Goal: Information Seeking & Learning: Learn about a topic

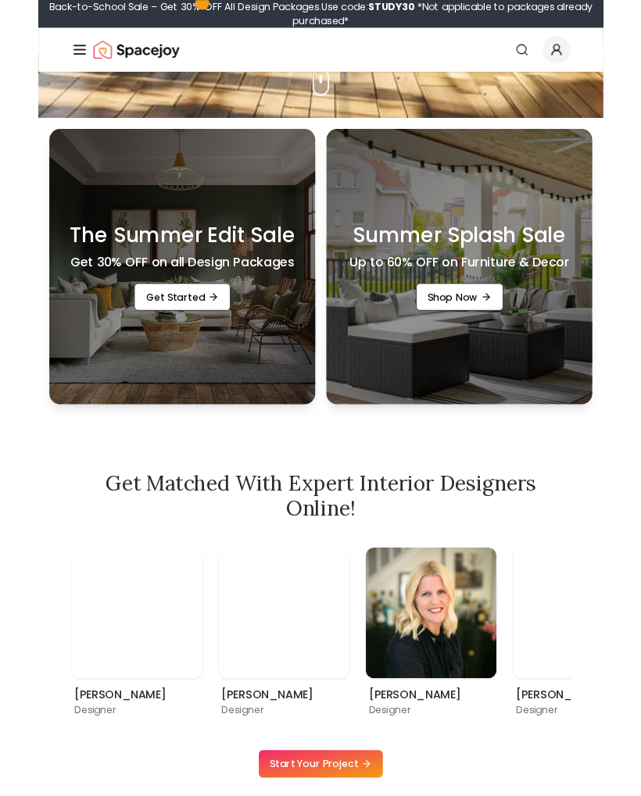
scroll to position [626, 0]
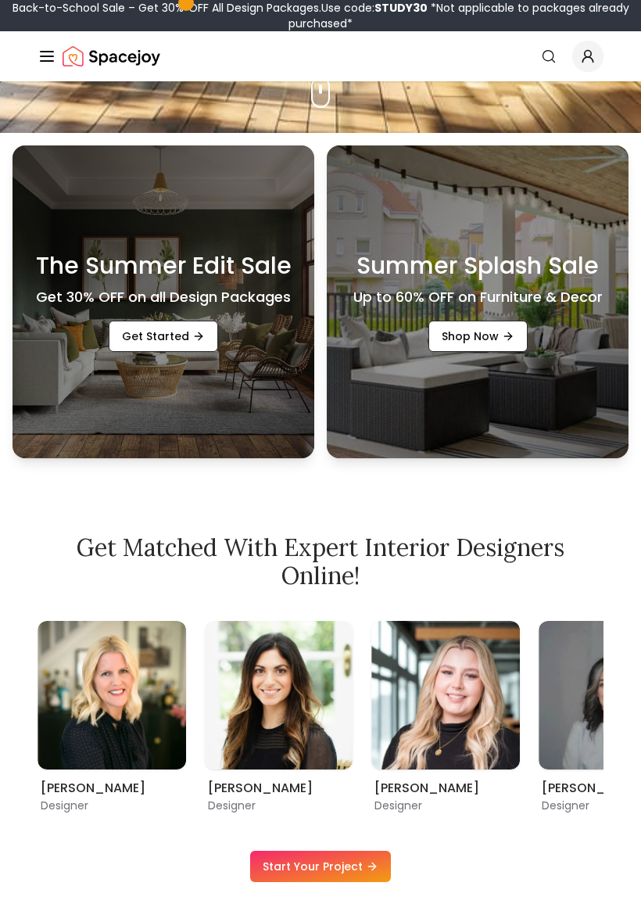
click at [153, 333] on link "Get Started" at bounding box center [163, 335] width 109 height 31
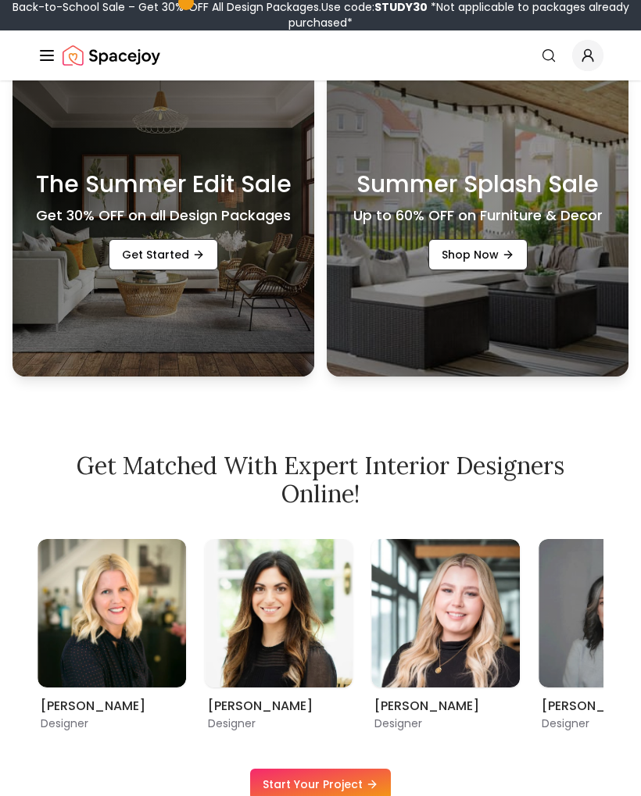
scroll to position [670, 0]
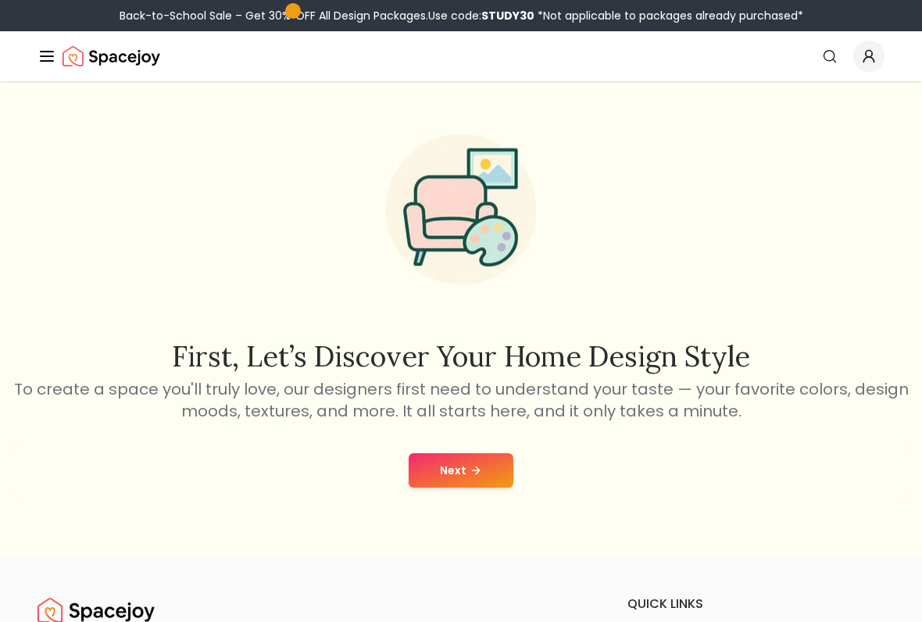
scroll to position [23, 0]
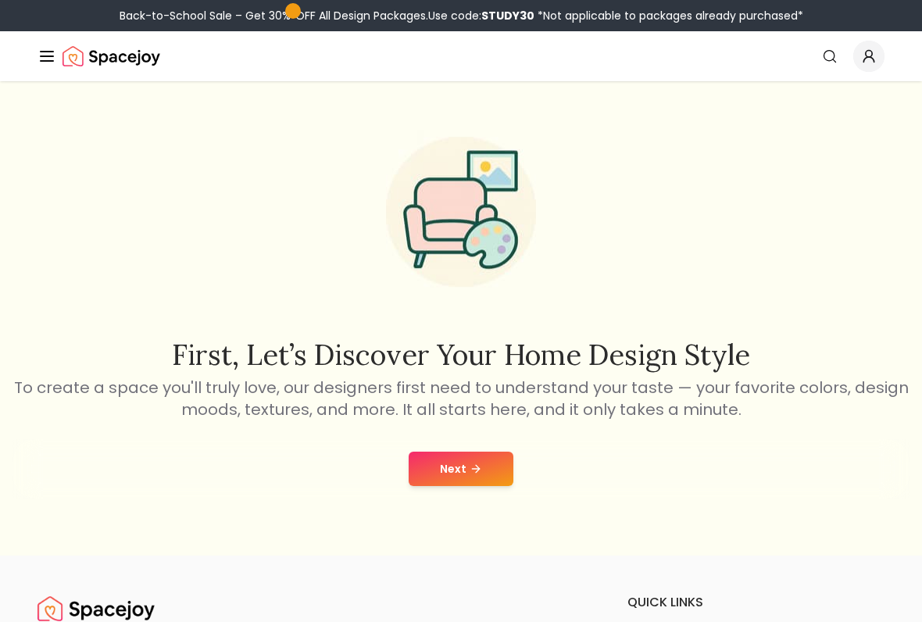
click at [455, 464] on button "Next" at bounding box center [461, 469] width 105 height 34
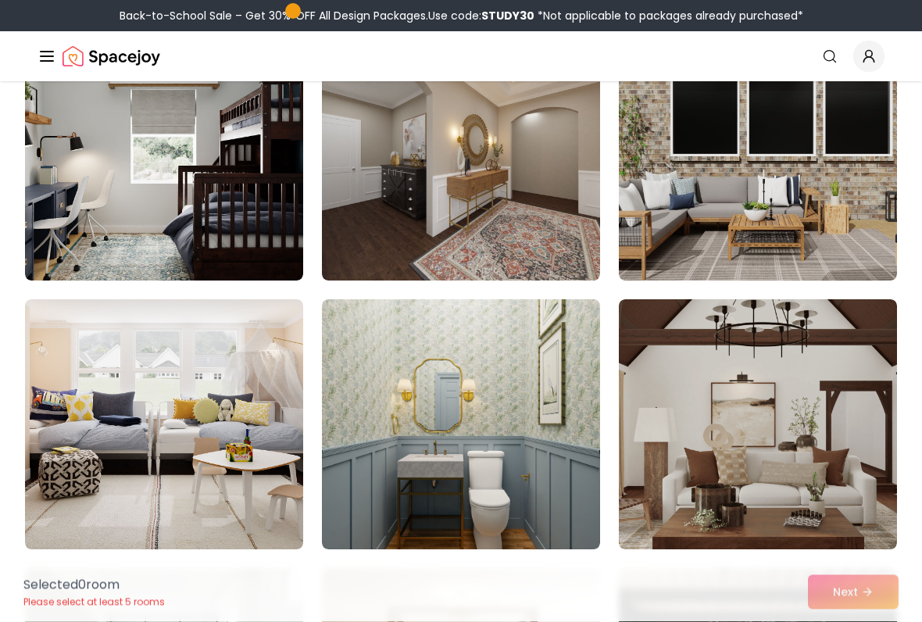
scroll to position [8248, 0]
click at [134, 178] on img at bounding box center [164, 155] width 278 height 250
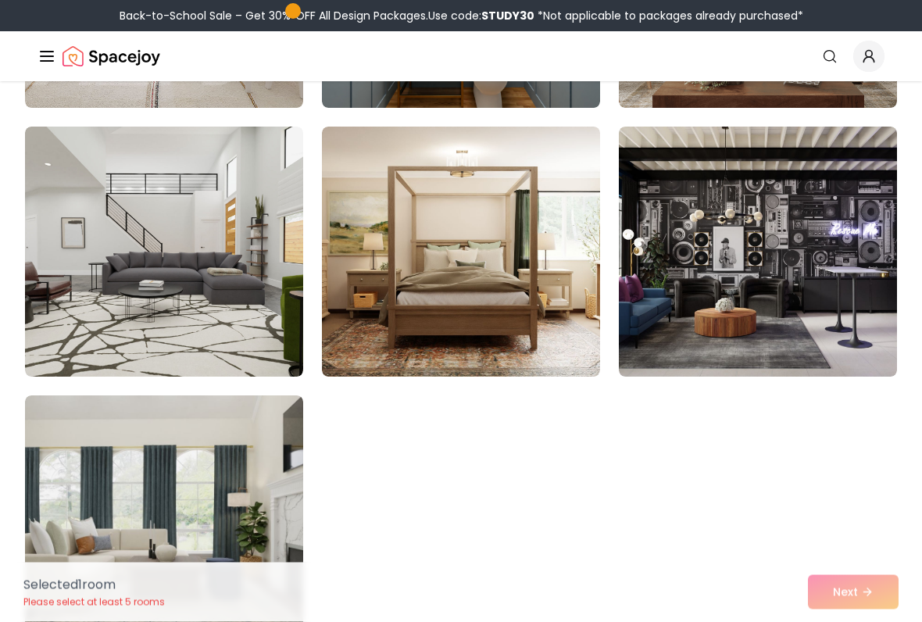
scroll to position [8690, 0]
click at [124, 264] on img at bounding box center [164, 252] width 278 height 250
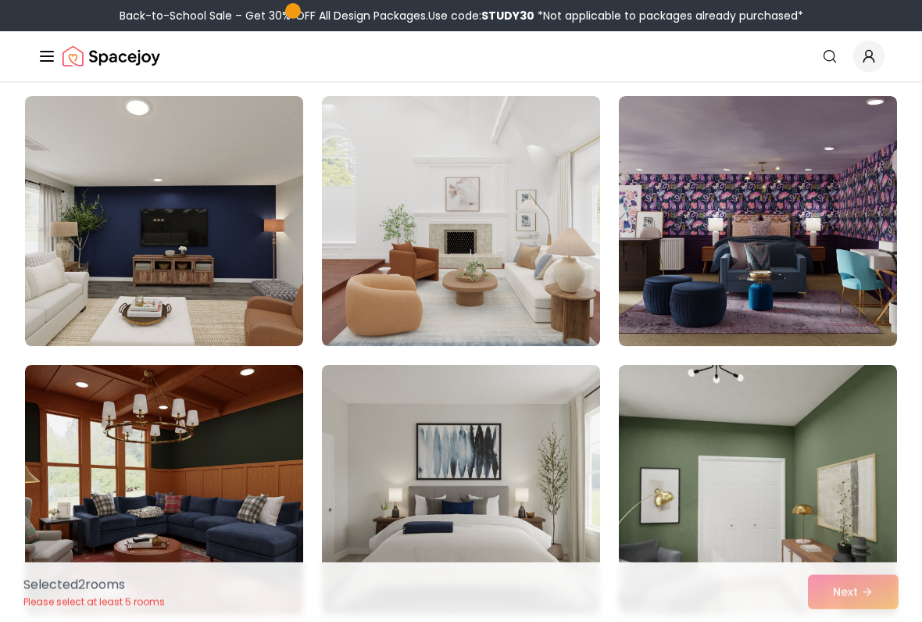
scroll to position [116, 0]
click at [443, 281] on img at bounding box center [461, 221] width 278 height 250
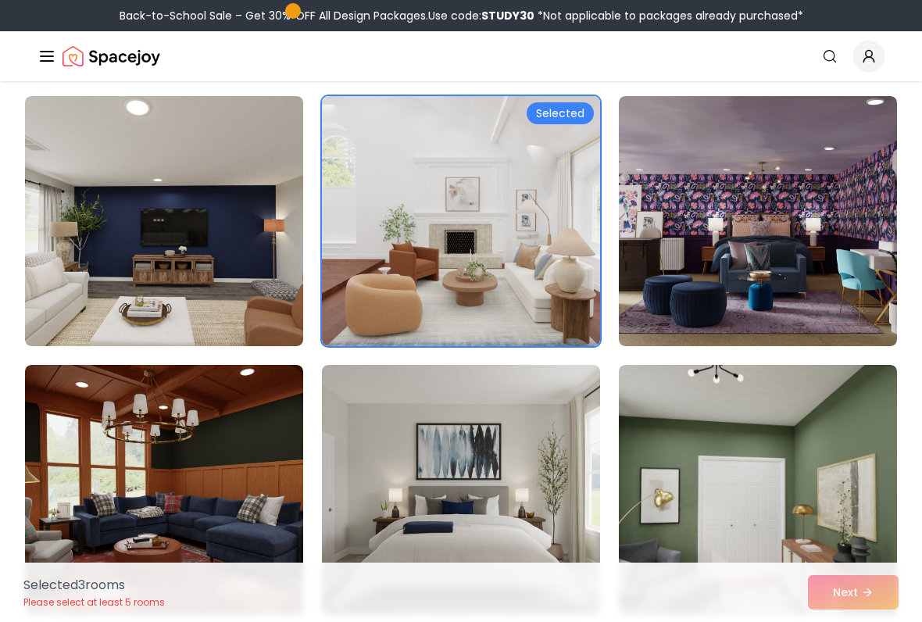
click at [435, 485] on img at bounding box center [461, 490] width 278 height 250
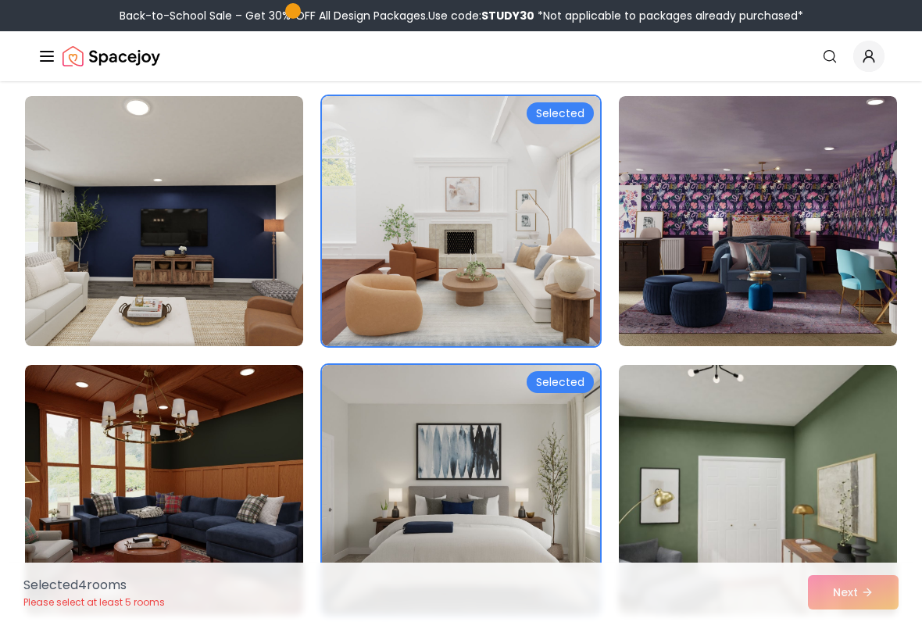
click at [640, 591] on div "Selected 4 room s Please select at least 5 rooms Next" at bounding box center [461, 592] width 900 height 59
click at [640, 592] on div "Selected 4 room s Please select at least 5 rooms Next" at bounding box center [461, 592] width 900 height 59
click at [640, 583] on div "Selected 4 room s Please select at least 5 rooms Next" at bounding box center [461, 592] width 900 height 59
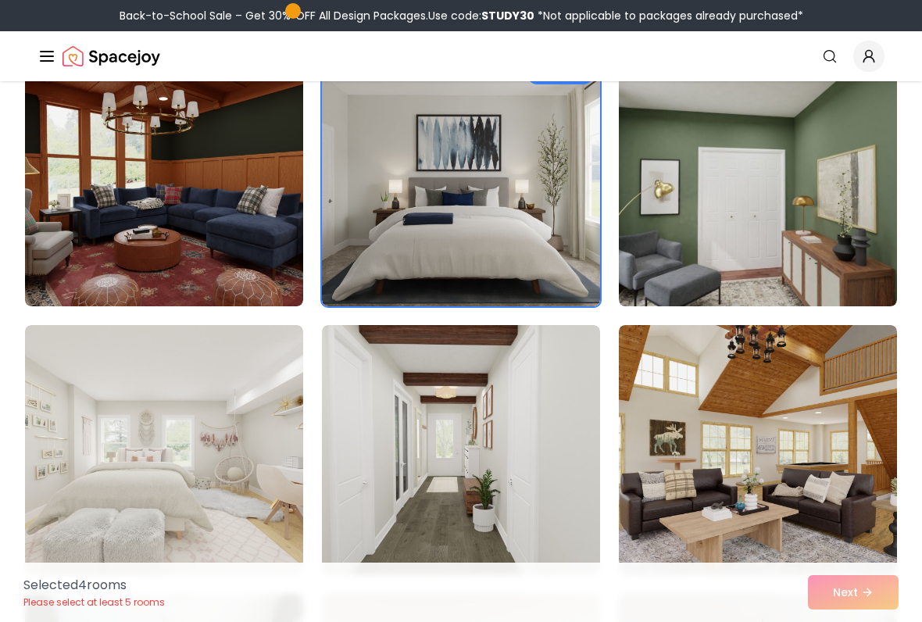
scroll to position [424, 0]
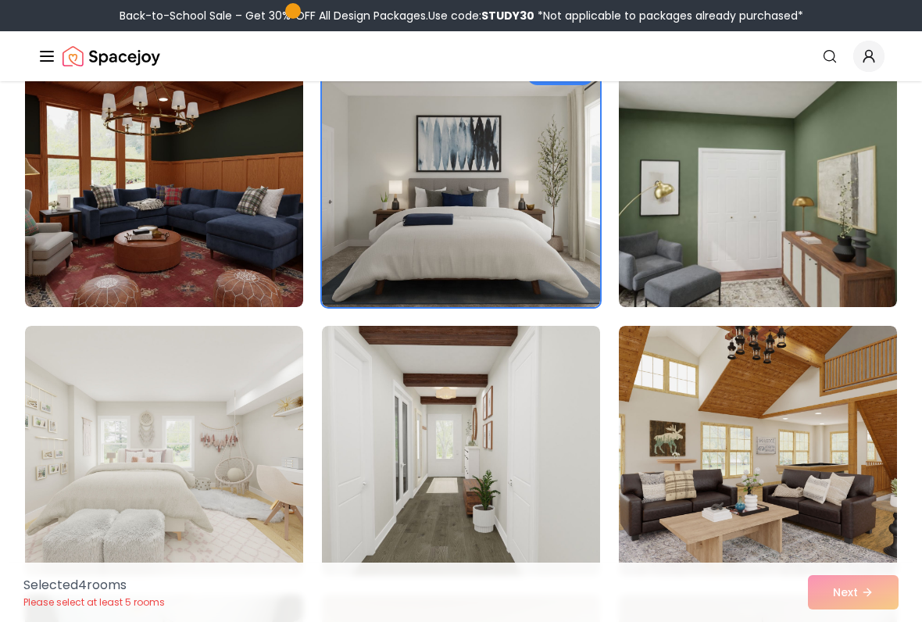
click at [640, 589] on div "Selected 4 room s Please select at least 5 rooms Next" at bounding box center [461, 592] width 900 height 59
click at [640, 574] on div "Selected 4 room s Please select at least 5 rooms Next" at bounding box center [461, 592] width 900 height 59
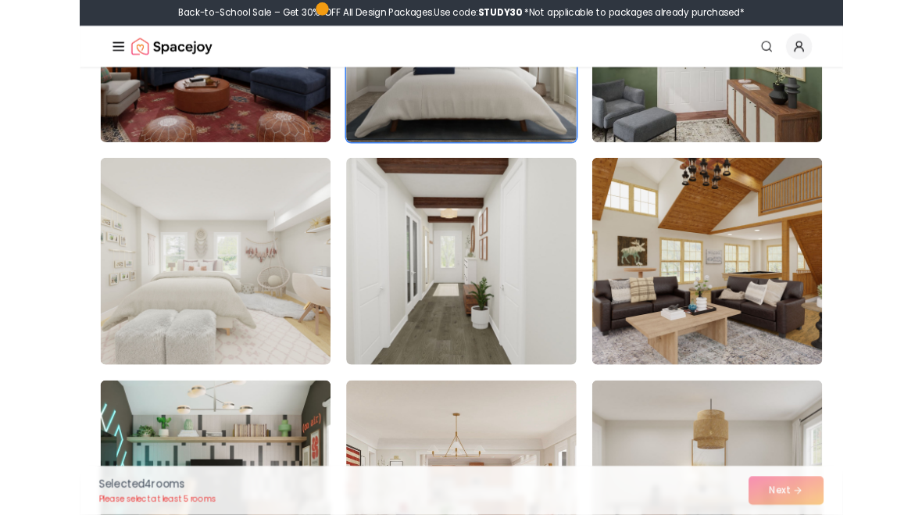
scroll to position [0, 0]
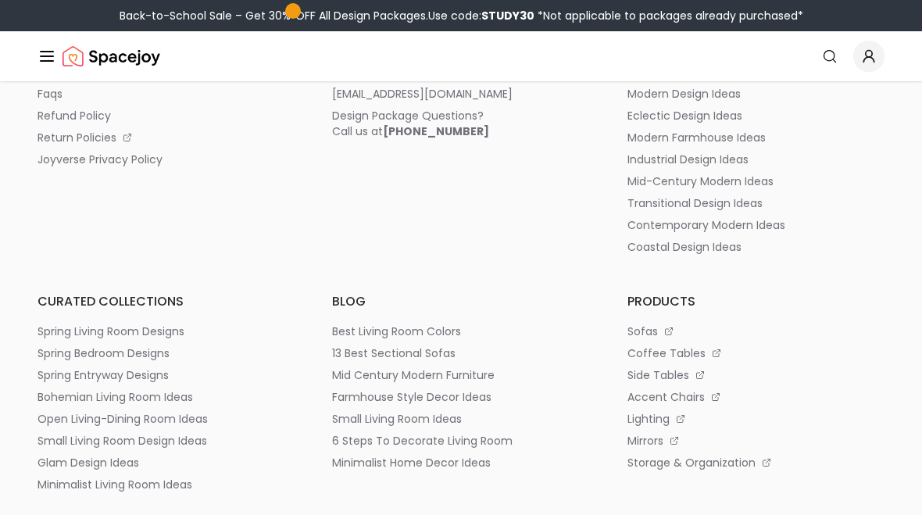
scroll to position [760, 0]
click at [357, 354] on p "13 best sectional sofas" at bounding box center [393, 355] width 123 height 16
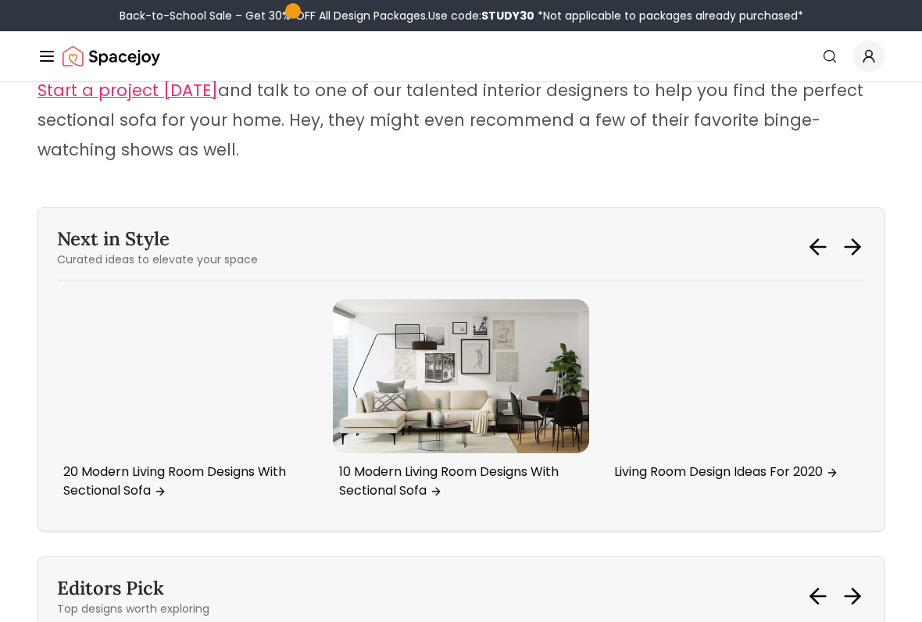
scroll to position [5874, 0]
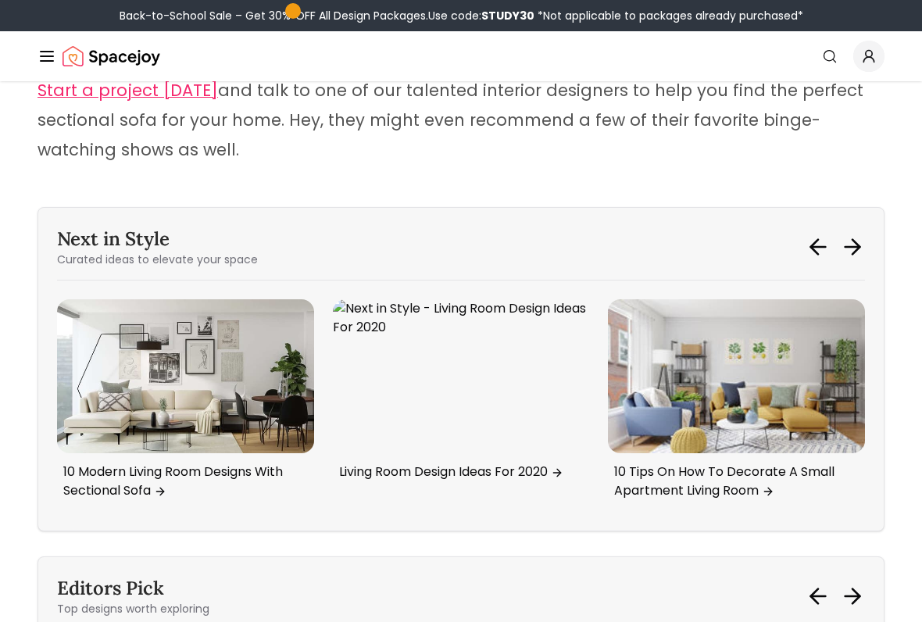
click at [137, 328] on img "2 / 6" at bounding box center [185, 376] width 257 height 154
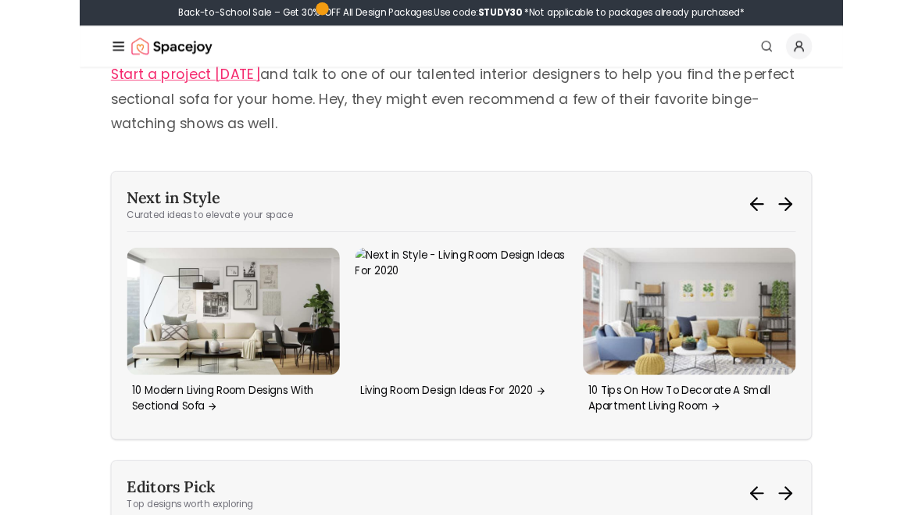
scroll to position [5918, 0]
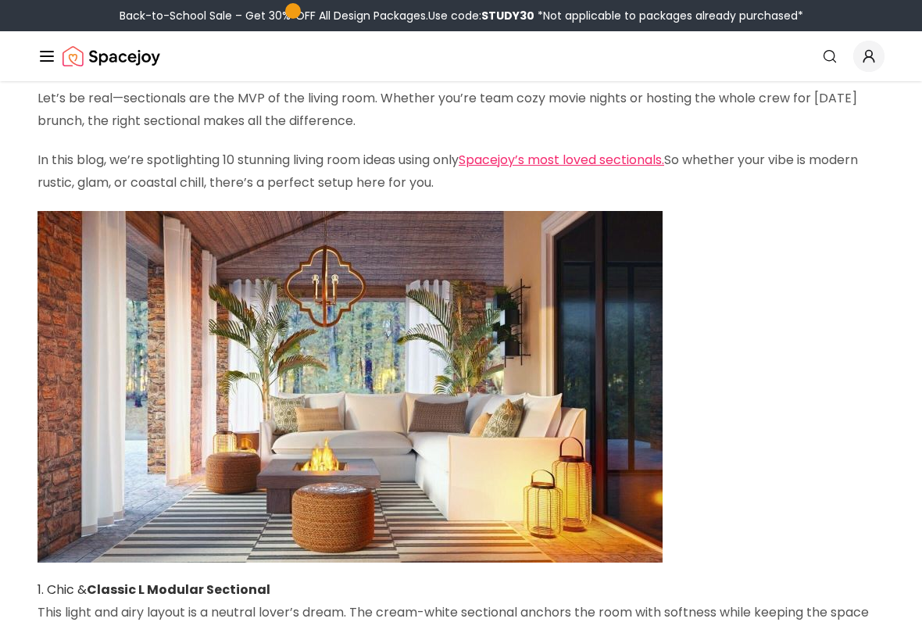
scroll to position [159, 0]
click at [75, 427] on img at bounding box center [350, 387] width 625 height 352
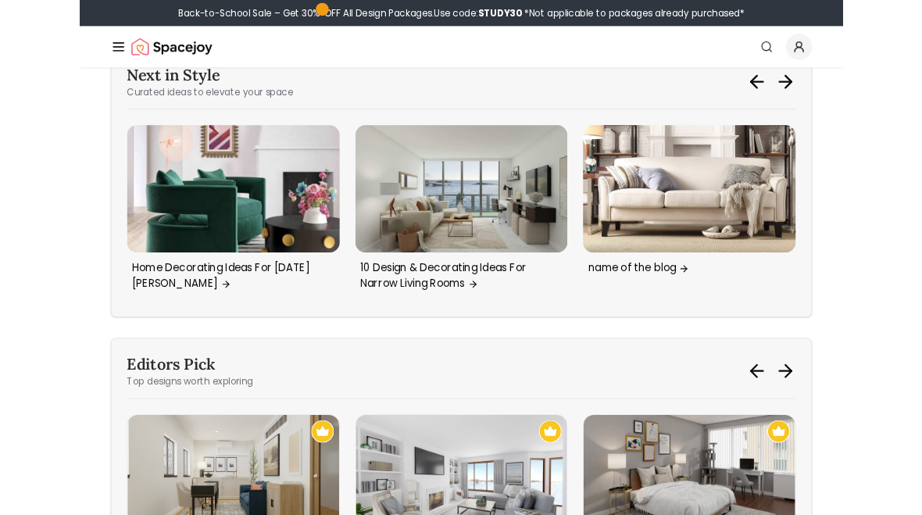
scroll to position [1794, 0]
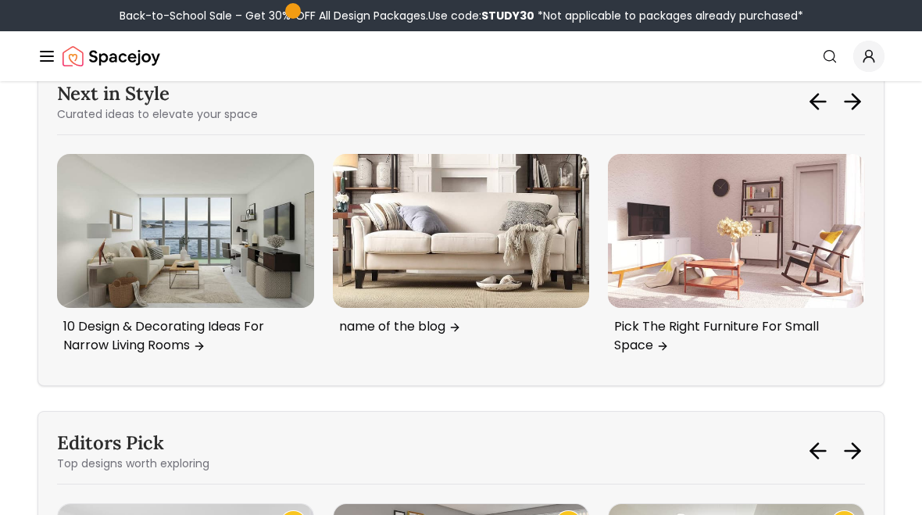
click at [175, 252] on img "4 / 6" at bounding box center [185, 231] width 257 height 154
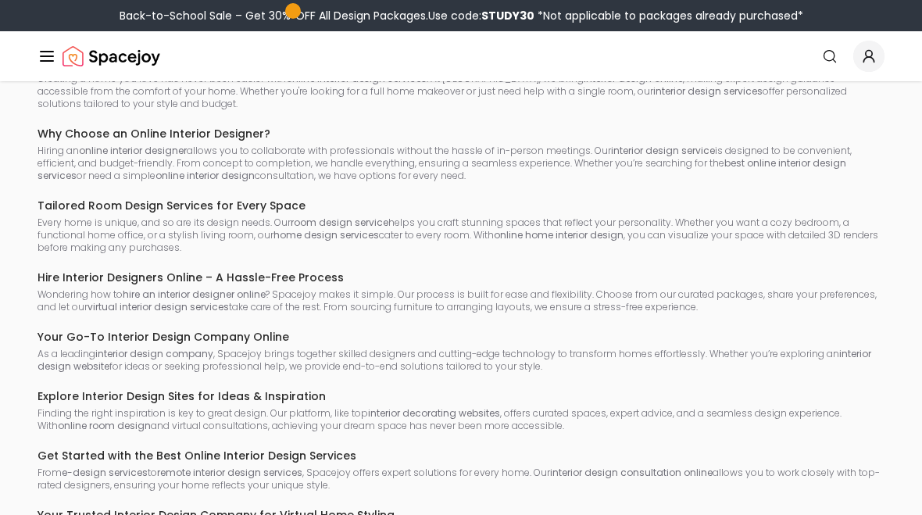
scroll to position [10668, 0]
